Goal: Check status: Check status

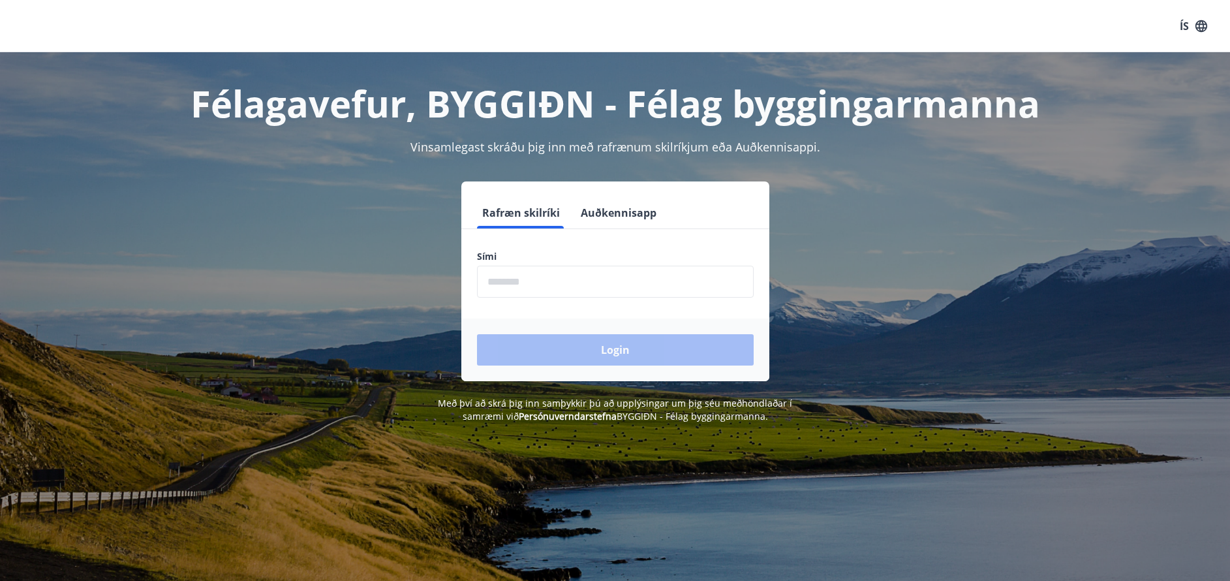
click at [616, 285] on input "phone" at bounding box center [615, 282] width 277 height 32
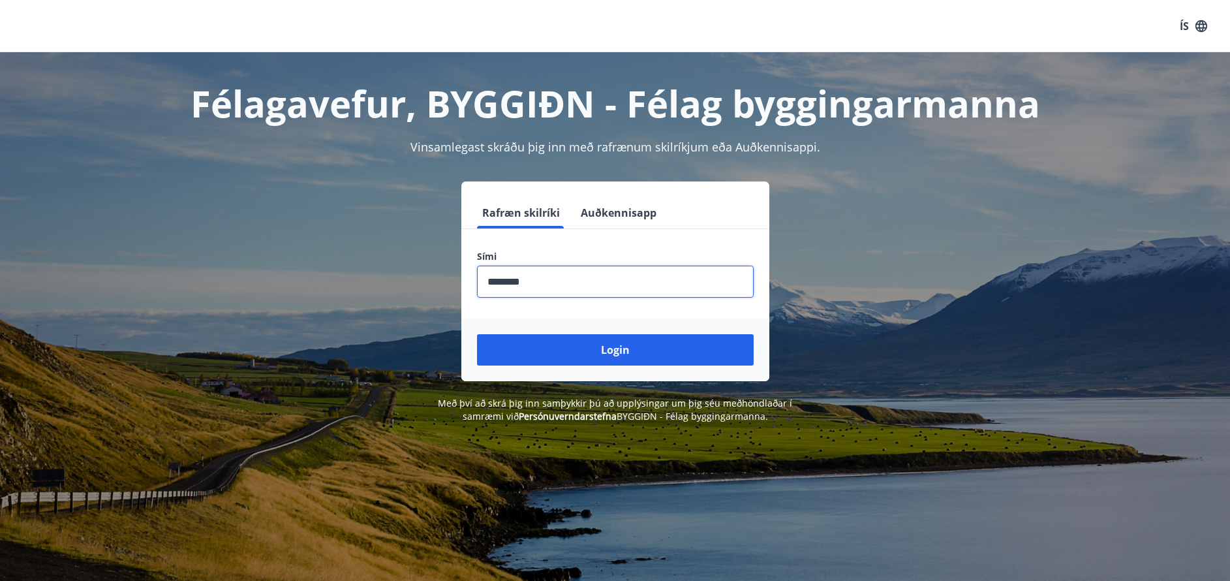
type input "********"
click at [615, 350] on button "Login" at bounding box center [615, 349] width 277 height 31
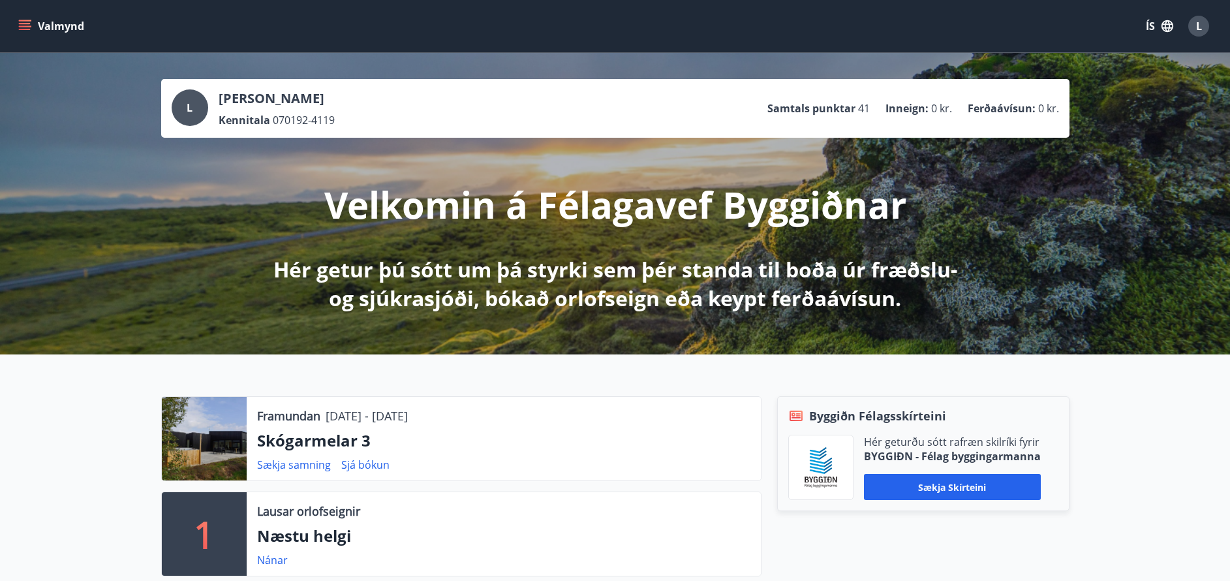
click at [22, 22] on icon "menu" at bounding box center [24, 26] width 13 height 13
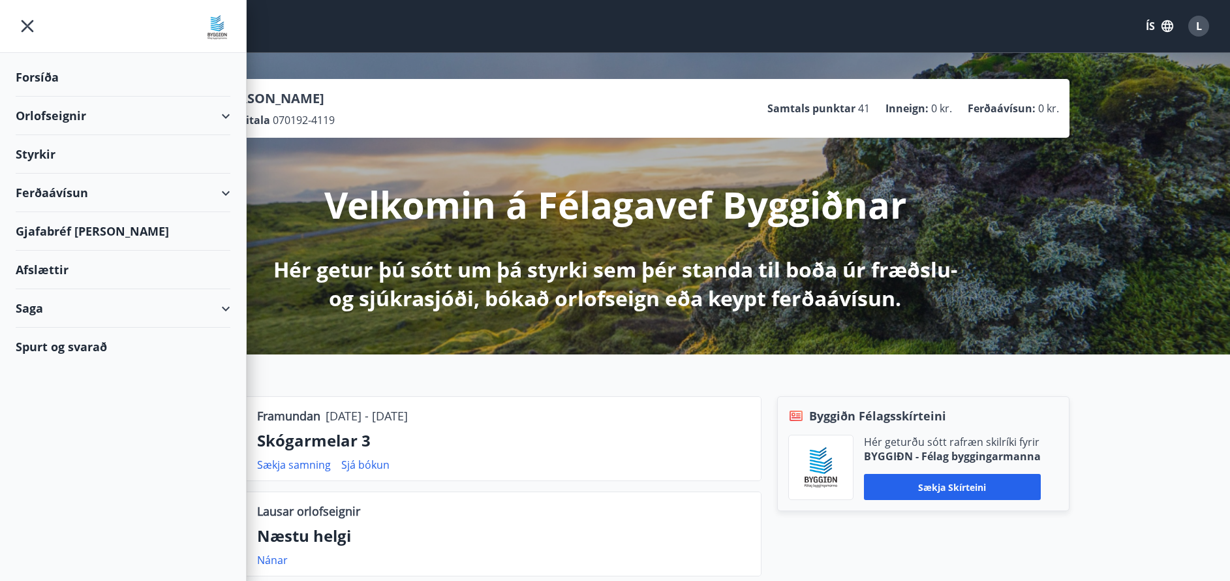
click at [82, 305] on div "Saga" at bounding box center [123, 308] width 215 height 38
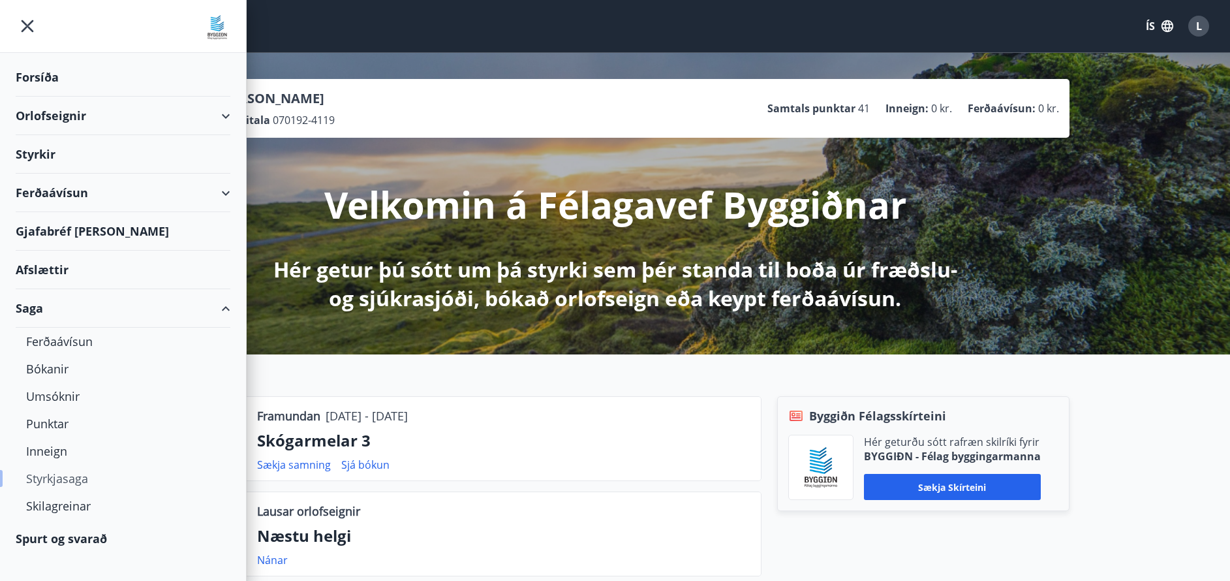
click at [76, 480] on div "Styrkjasaga" at bounding box center [123, 477] width 194 height 27
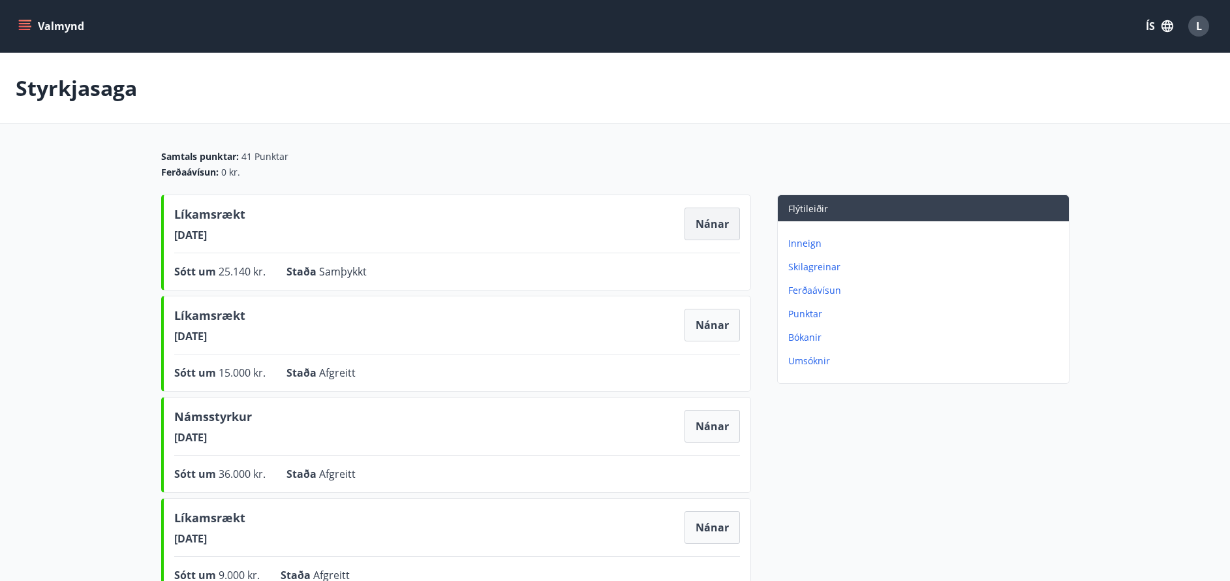
click at [714, 228] on button "Nánar" at bounding box center [711, 223] width 55 height 33
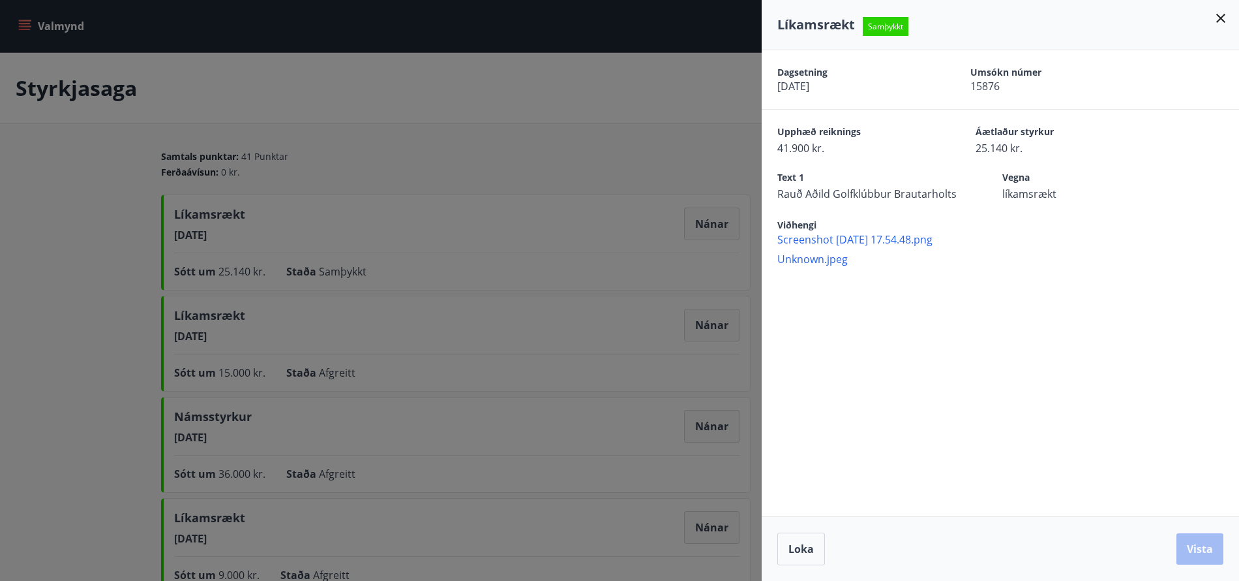
click at [1215, 14] on icon at bounding box center [1221, 18] width 16 height 16
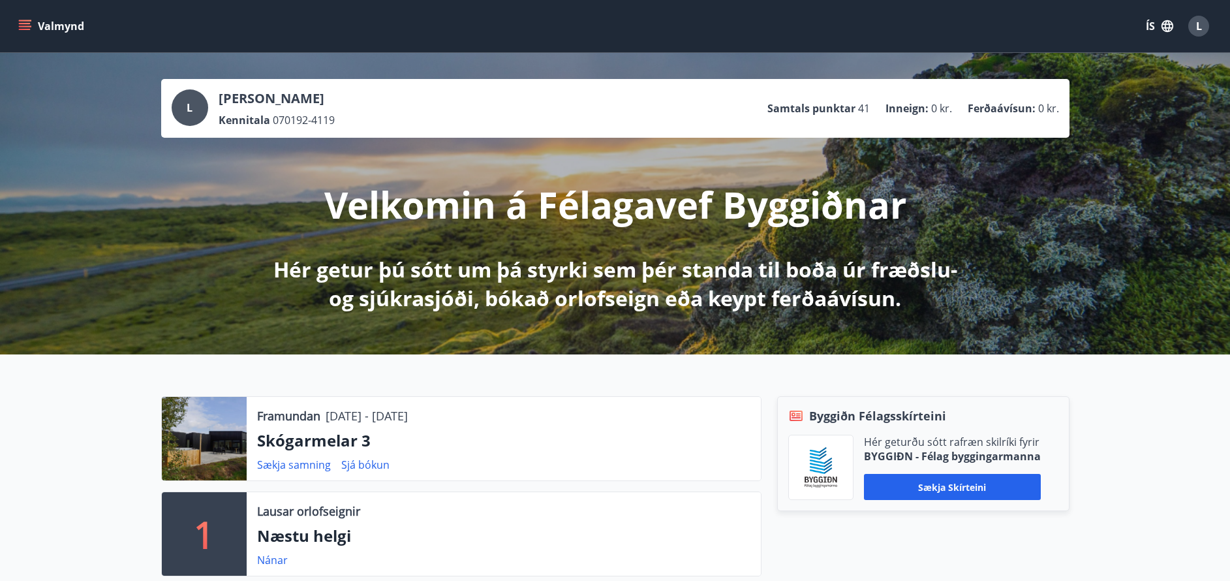
click at [18, 24] on icon "menu" at bounding box center [24, 26] width 13 height 13
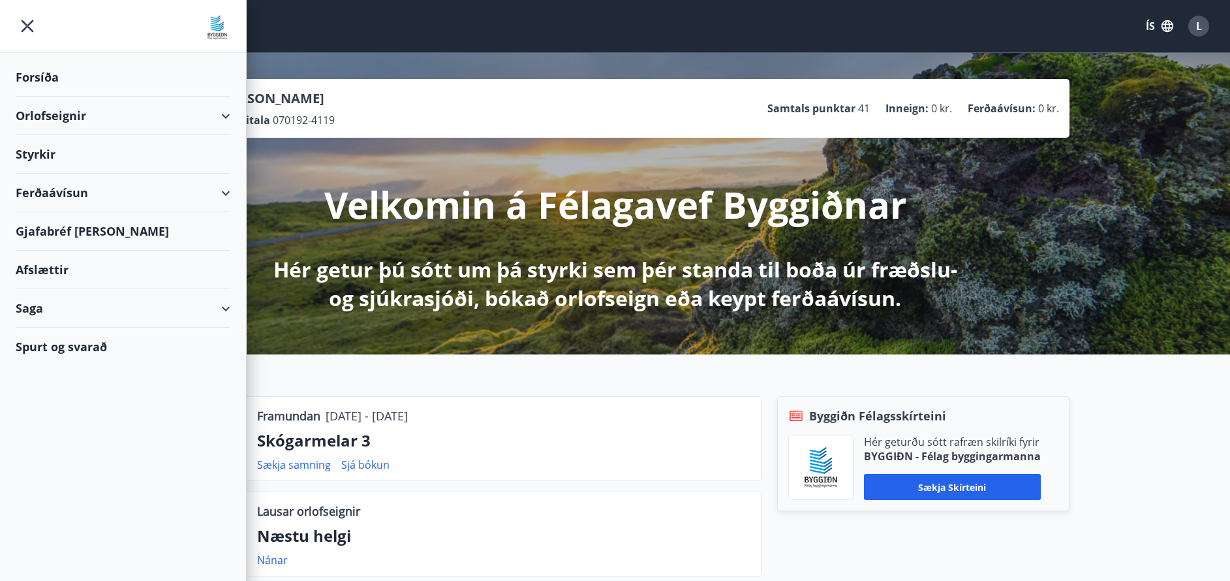
click at [60, 301] on div "Saga" at bounding box center [123, 308] width 215 height 38
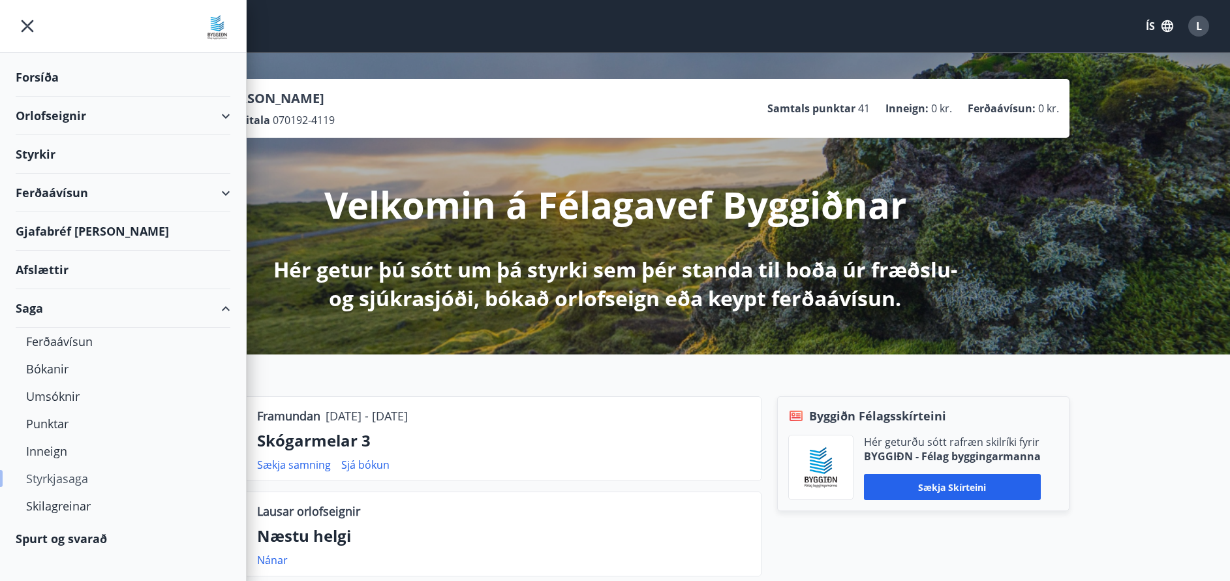
click at [57, 474] on div "Styrkjasaga" at bounding box center [123, 477] width 194 height 27
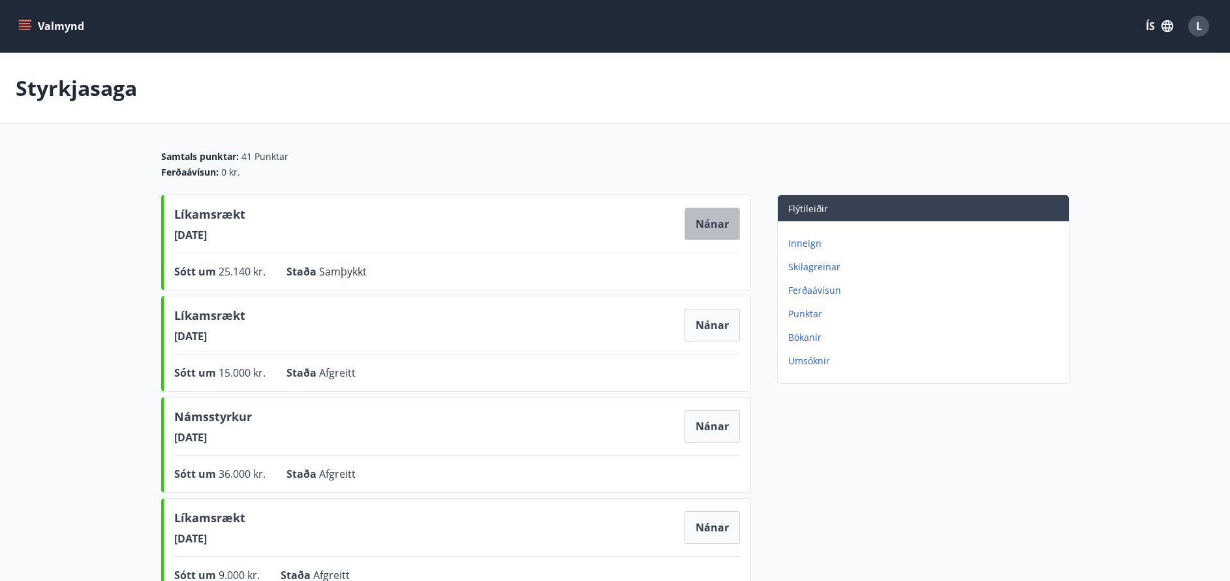
click at [723, 231] on button "Nánar" at bounding box center [711, 223] width 55 height 33
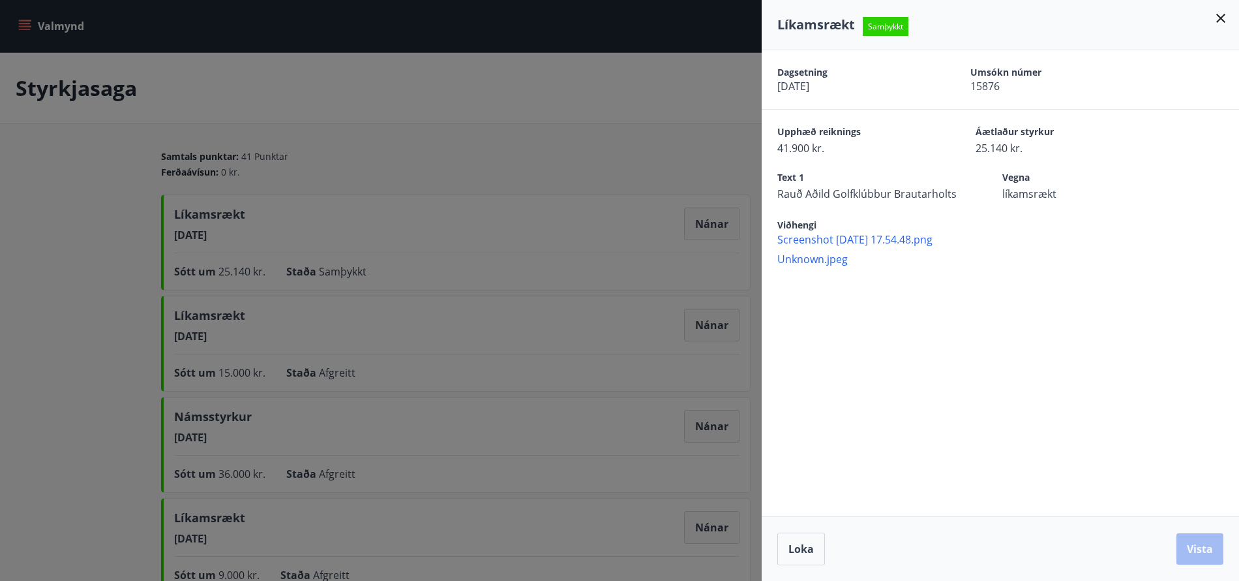
click at [661, 100] on div at bounding box center [619, 290] width 1239 height 581
